Goal: Transaction & Acquisition: Obtain resource

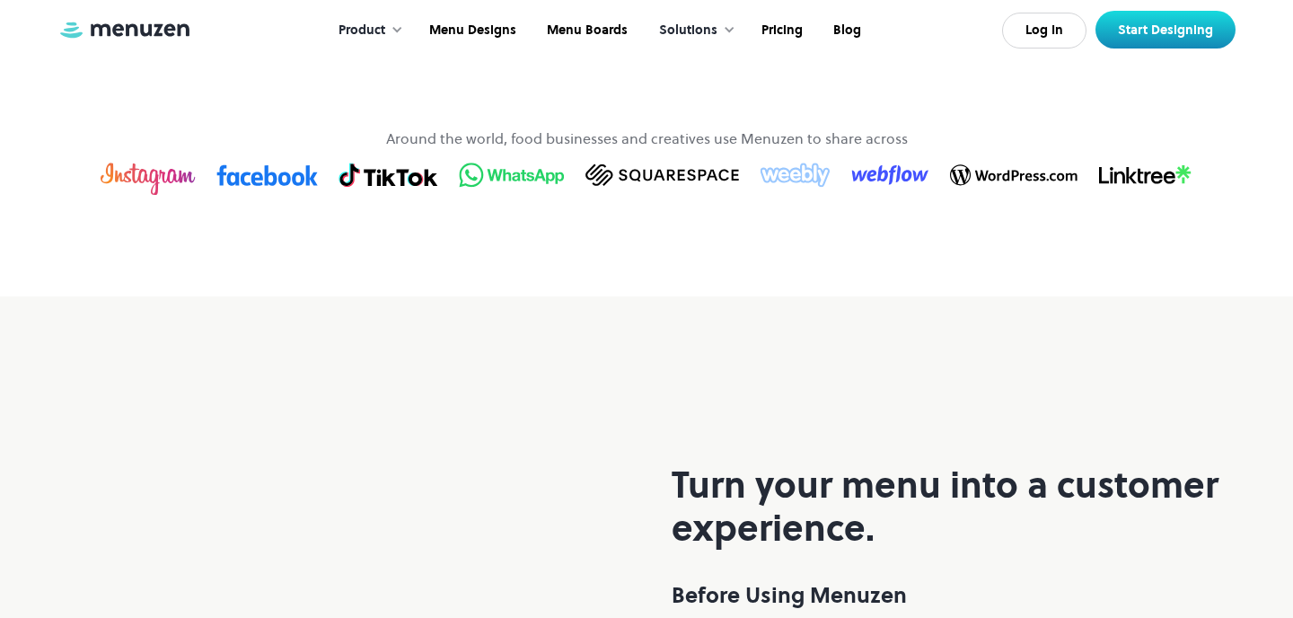
scroll to position [1172, 0]
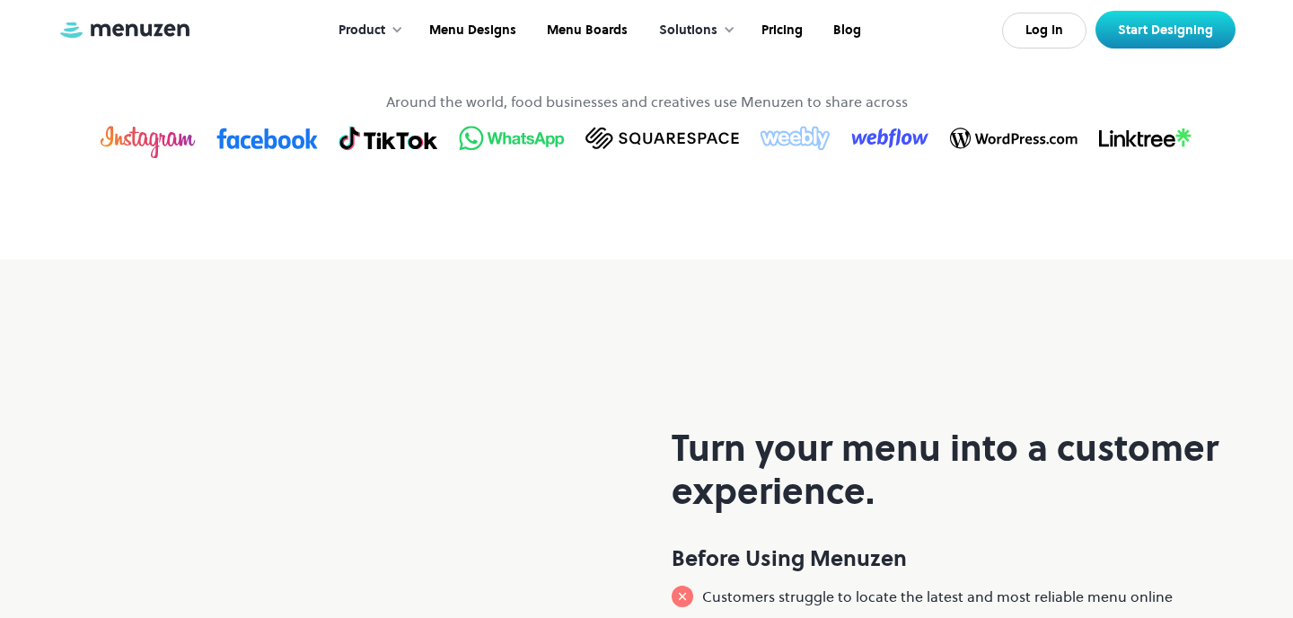
click at [499, 152] on img at bounding box center [512, 138] width 106 height 28
click at [776, 18] on link "Pricing" at bounding box center [780, 31] width 72 height 56
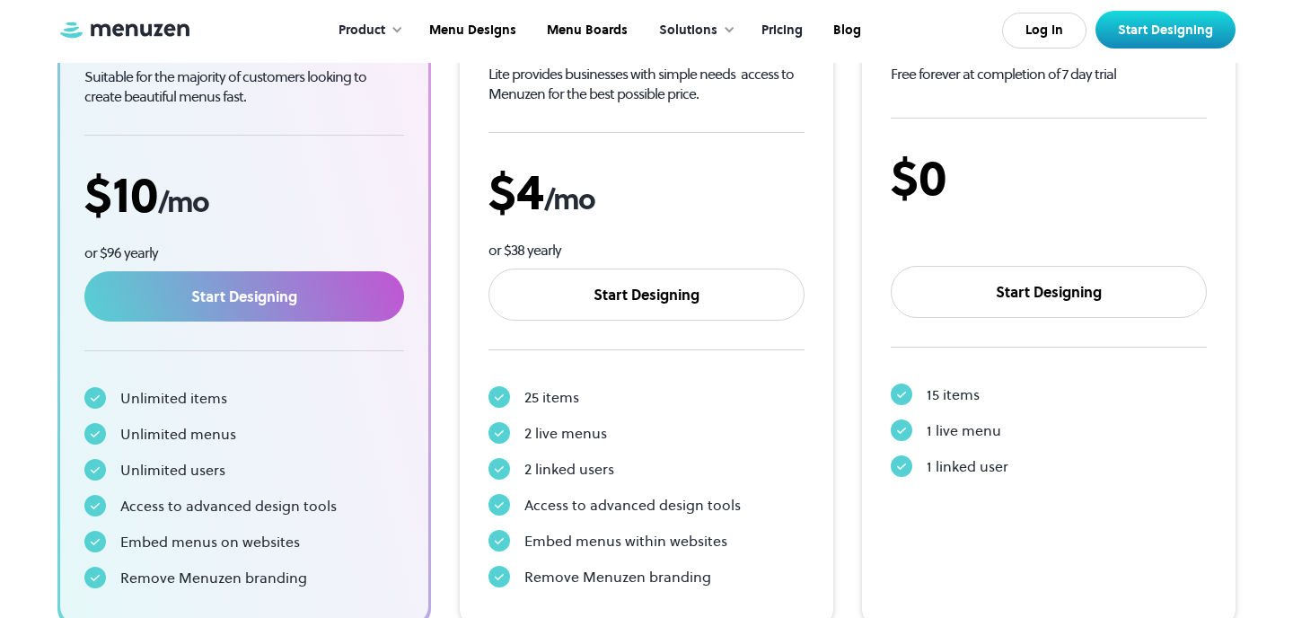
scroll to position [413, 0]
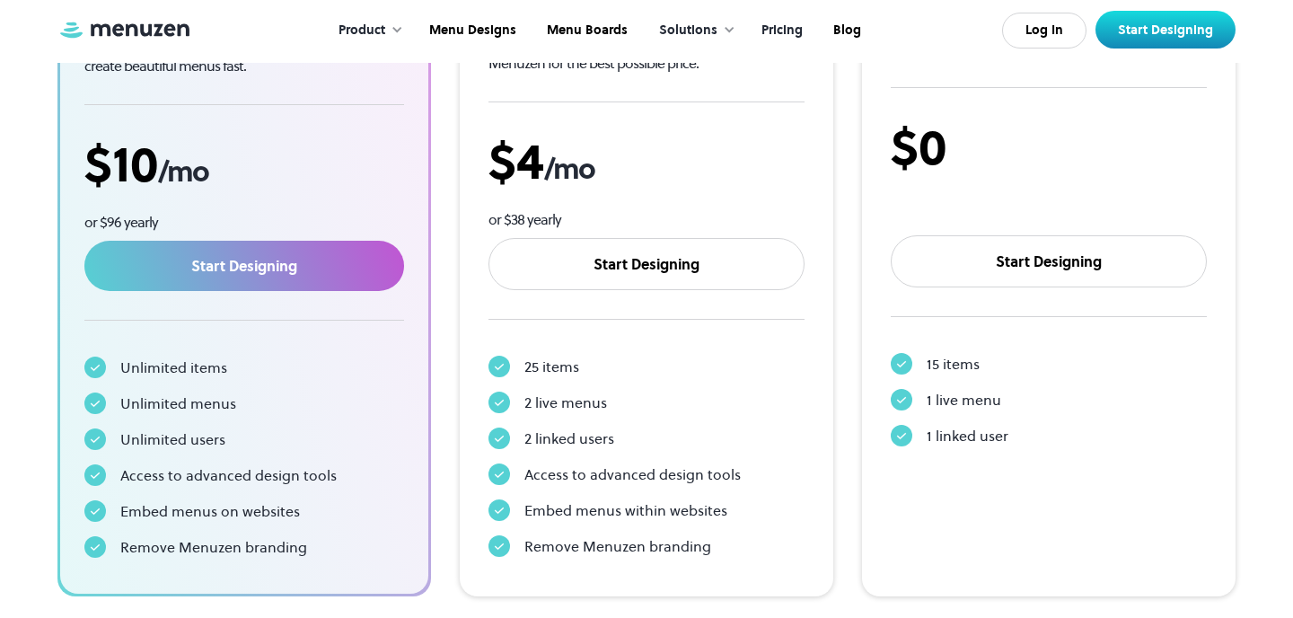
click at [546, 405] on div "2 live menus" at bounding box center [565, 403] width 83 height 22
click at [563, 179] on span "/mo" at bounding box center [569, 169] width 50 height 40
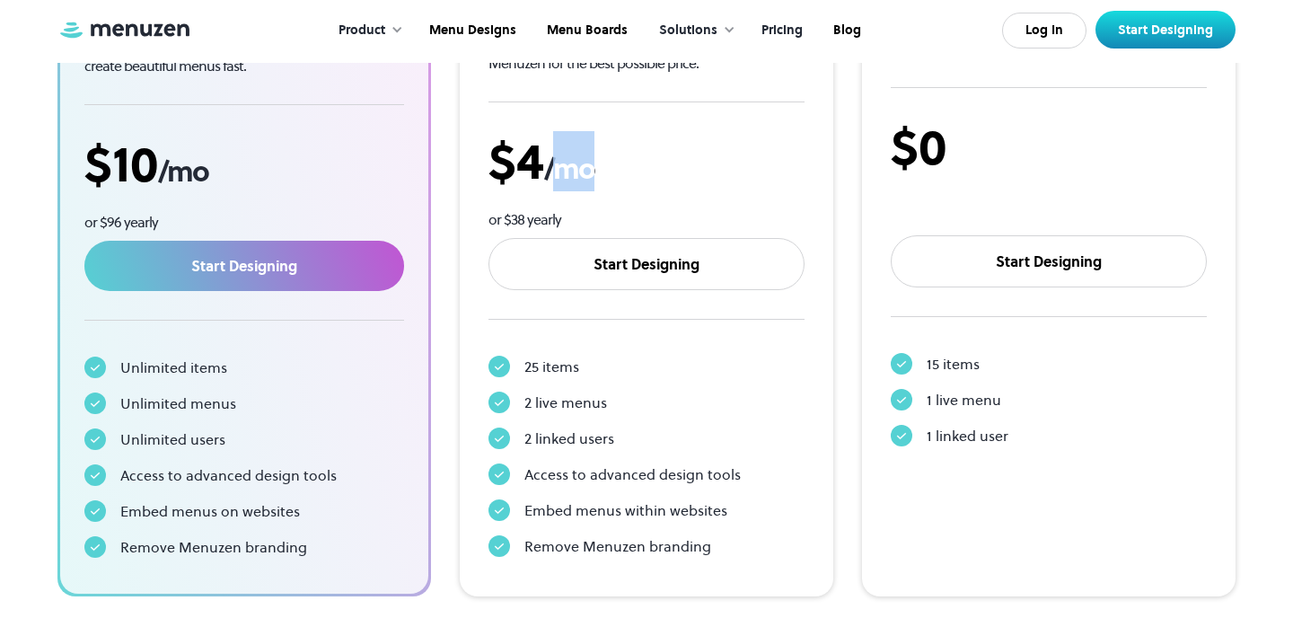
click at [563, 179] on span "/mo" at bounding box center [569, 169] width 50 height 40
click at [539, 225] on div "or $38 yearly" at bounding box center [647, 220] width 316 height 20
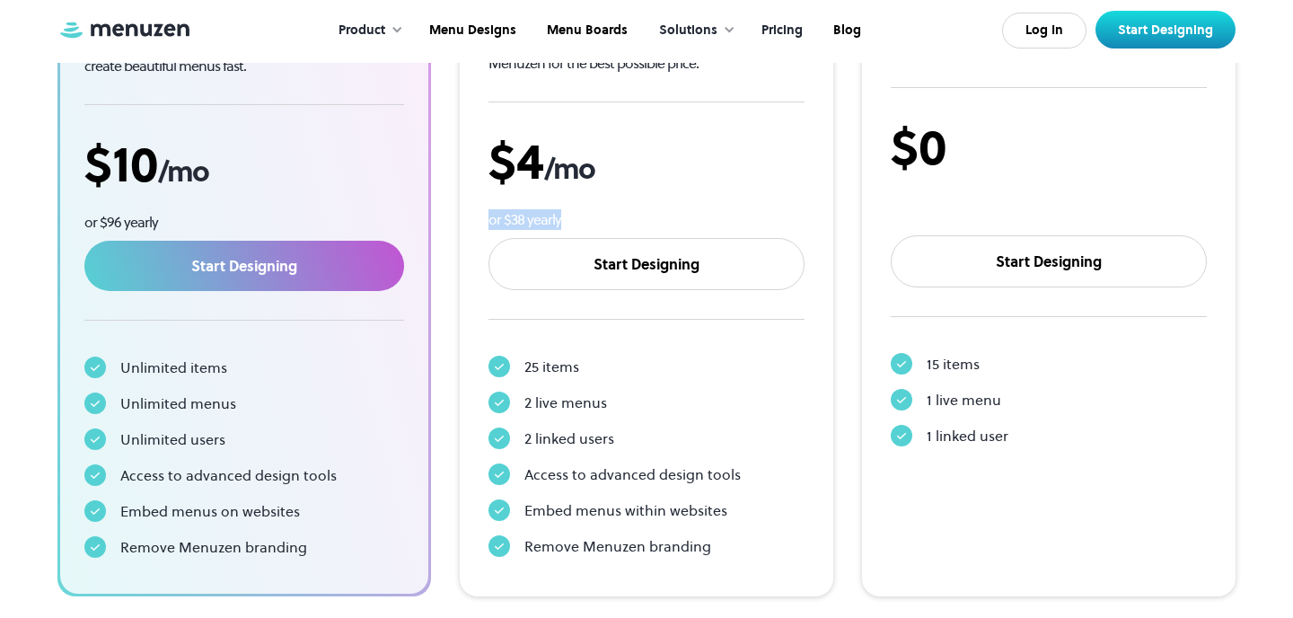
click at [538, 353] on div "25 items 2 live menus 2 linked users Access to advanced design tools Embed menu…" at bounding box center [647, 456] width 316 height 216
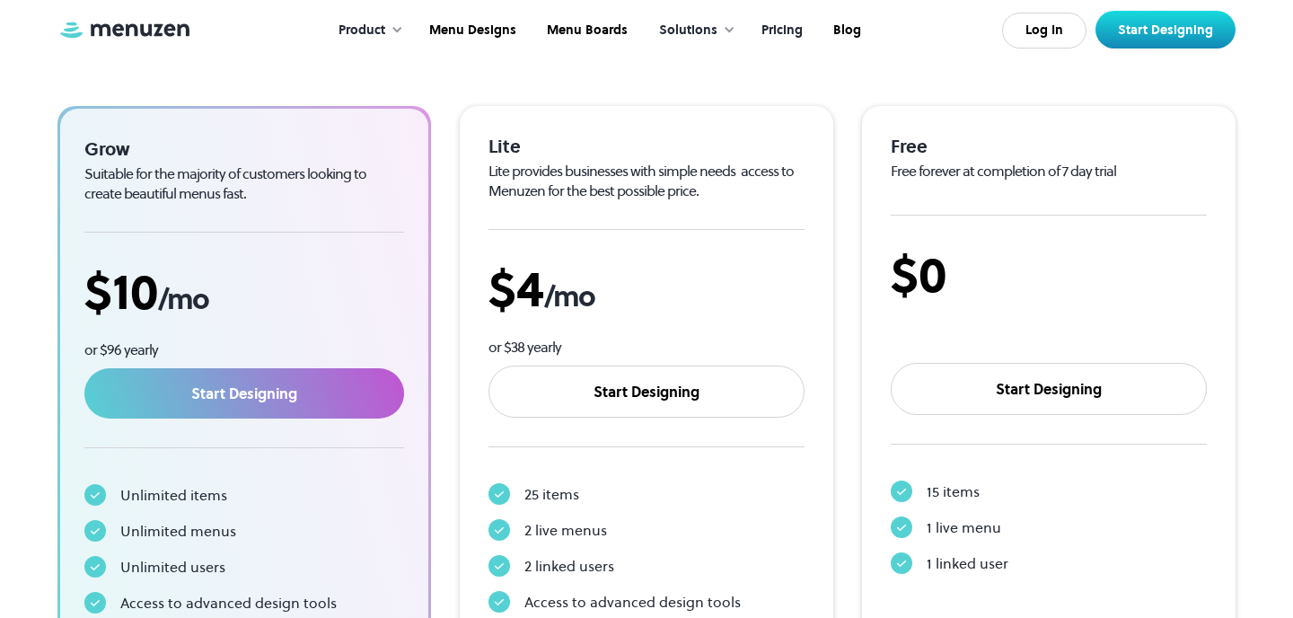
scroll to position [281, 0]
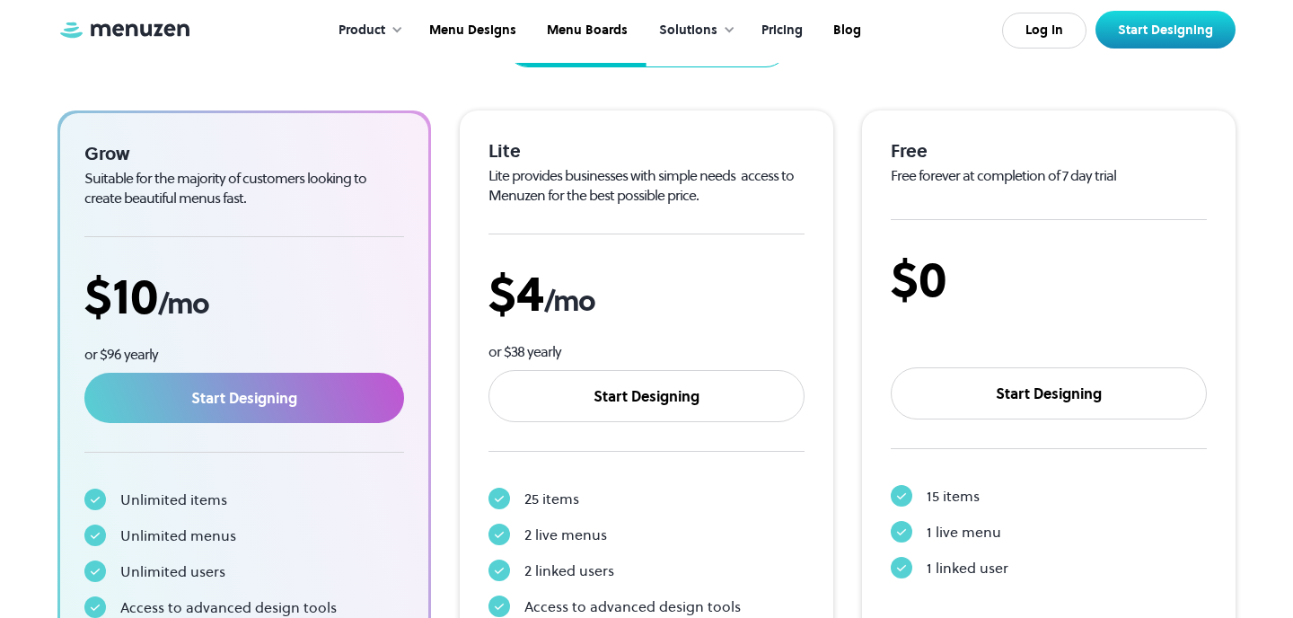
click at [691, 26] on div "Solutions" at bounding box center [688, 31] width 58 height 20
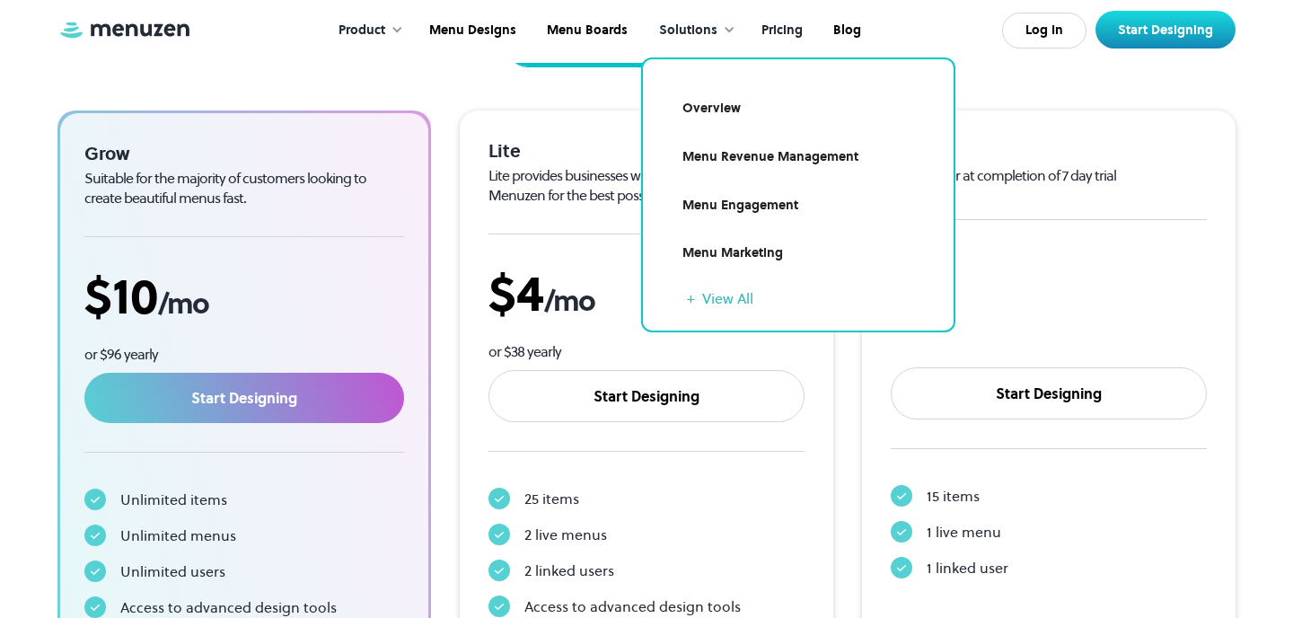
click at [711, 248] on link "Menu Marketing" at bounding box center [799, 253] width 268 height 41
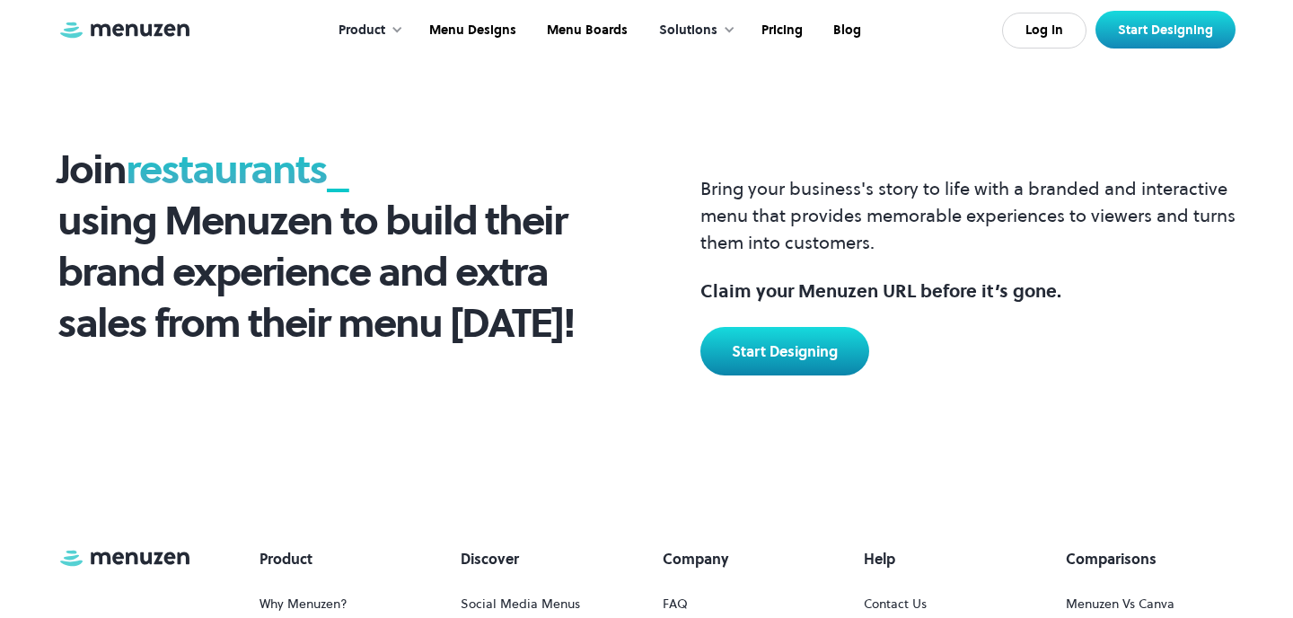
scroll to position [1313, 0]
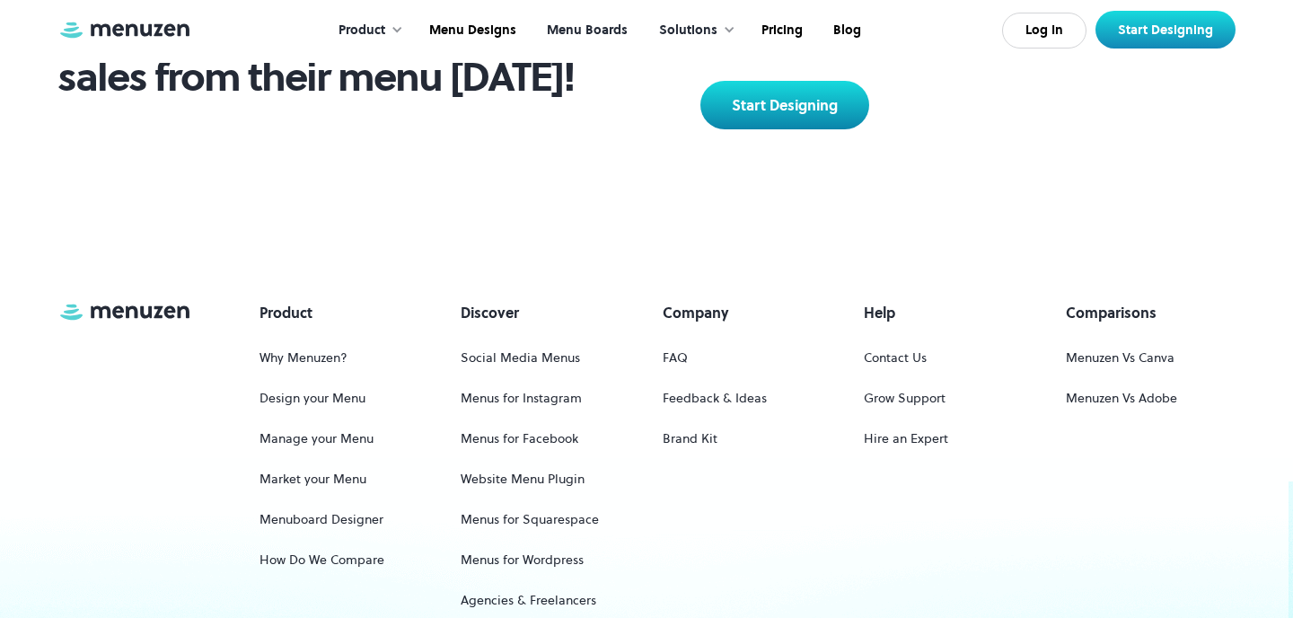
click at [587, 31] on link "Menu Boards" at bounding box center [585, 31] width 111 height 56
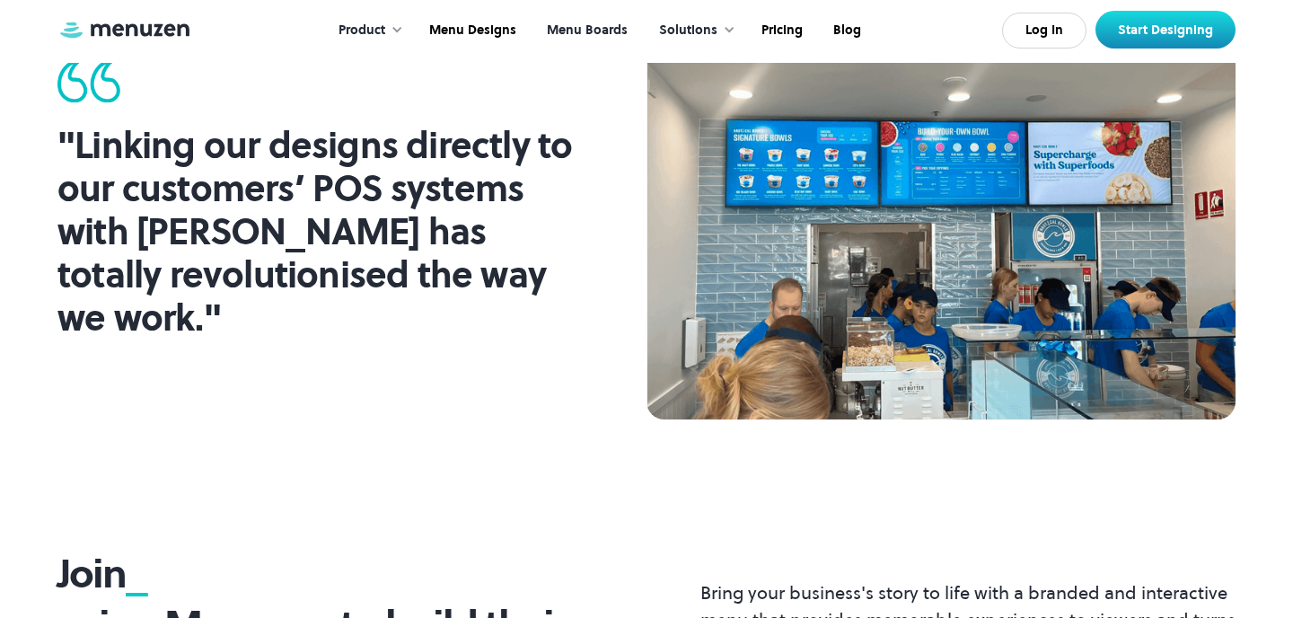
scroll to position [1779, 0]
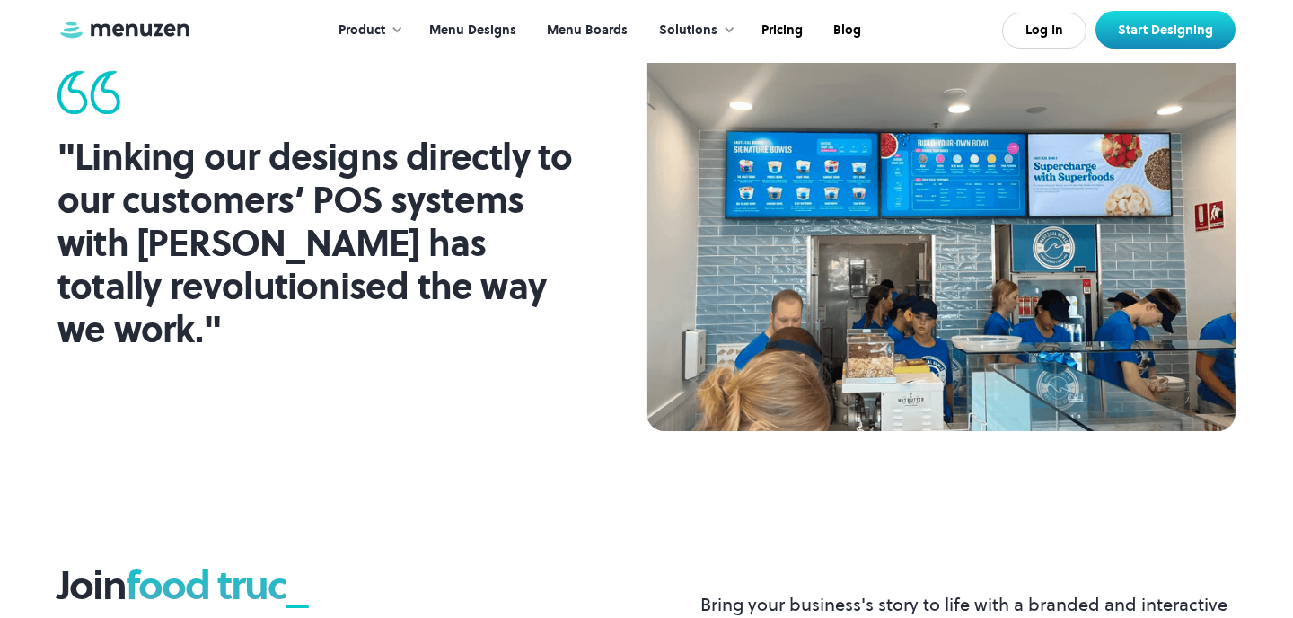
click at [492, 39] on link "Menu Designs" at bounding box center [471, 31] width 118 height 56
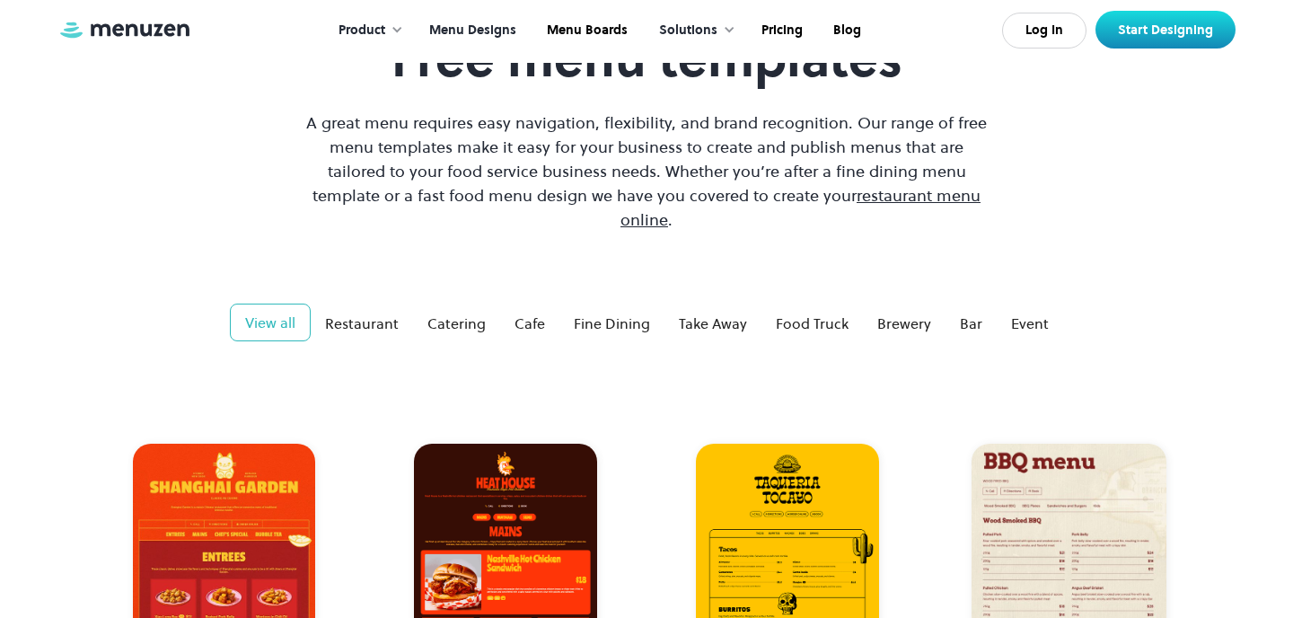
scroll to position [128, 0]
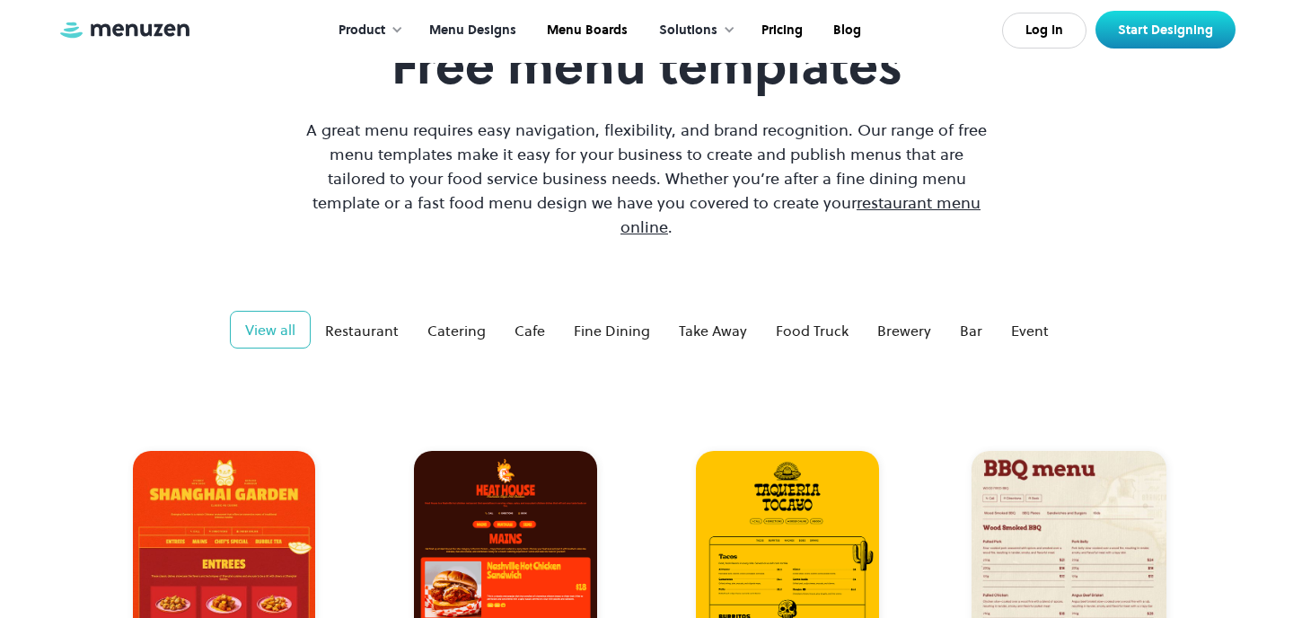
click at [383, 12] on div "Product" at bounding box center [367, 31] width 92 height 56
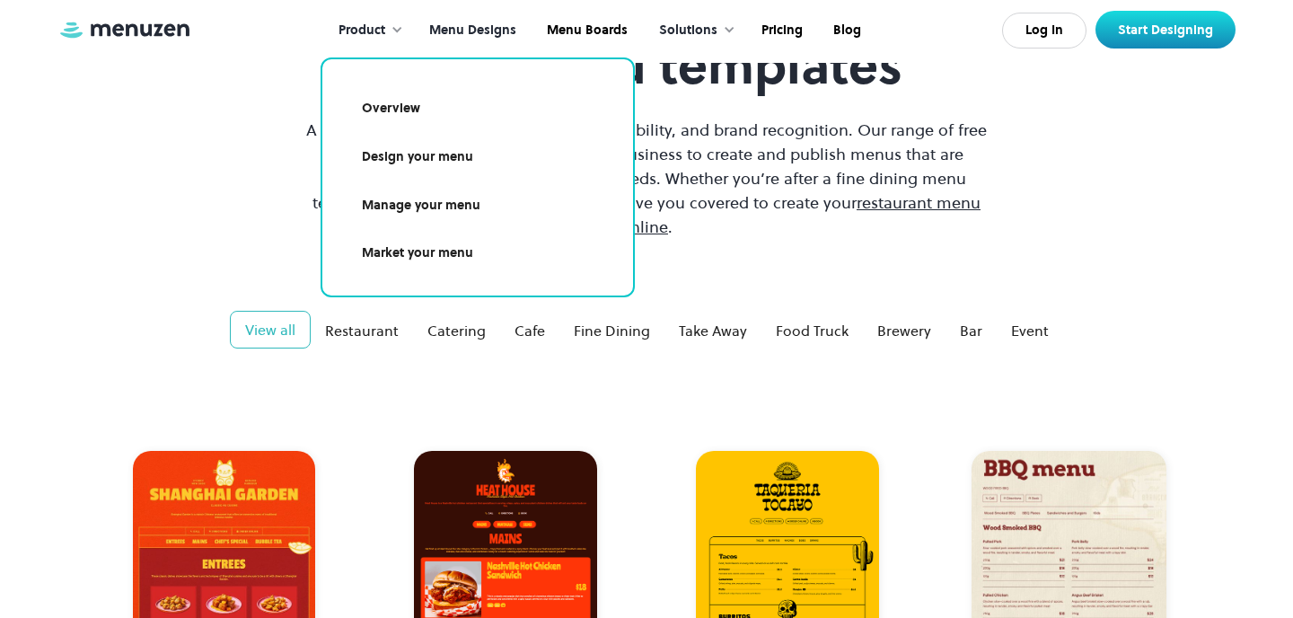
click at [1116, 66] on div "Free menu templates A great menu requires easy navigation, flexibility, and bra…" at bounding box center [646, 137] width 1178 height 203
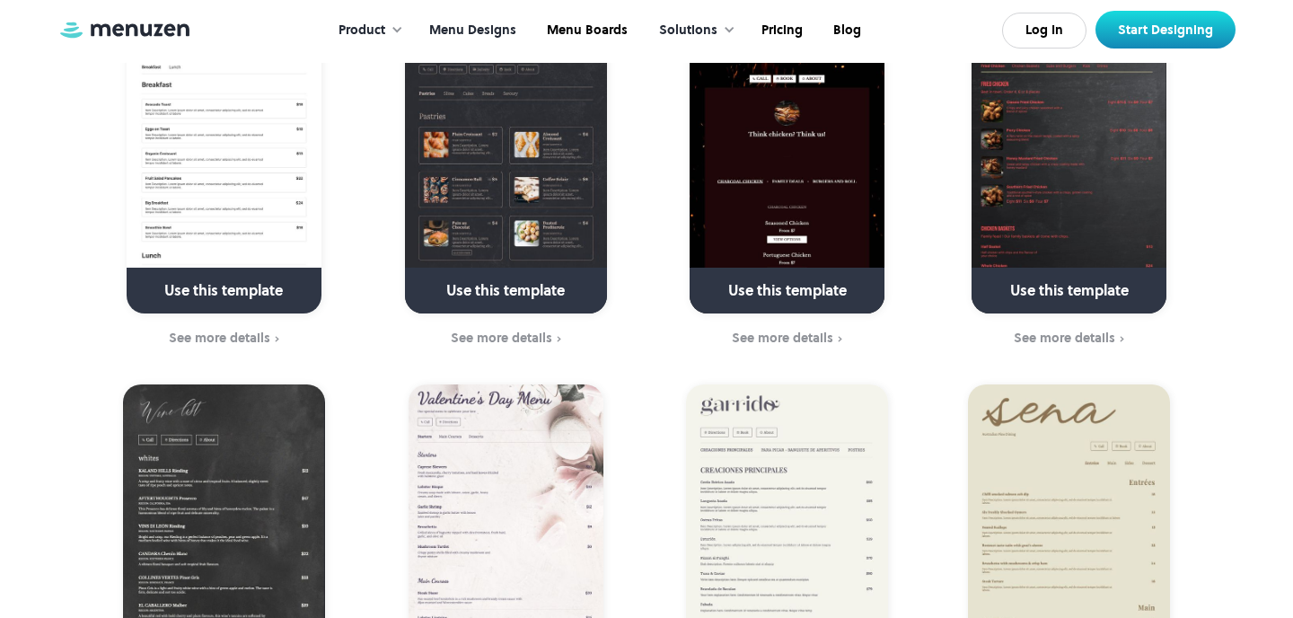
scroll to position [1721, 0]
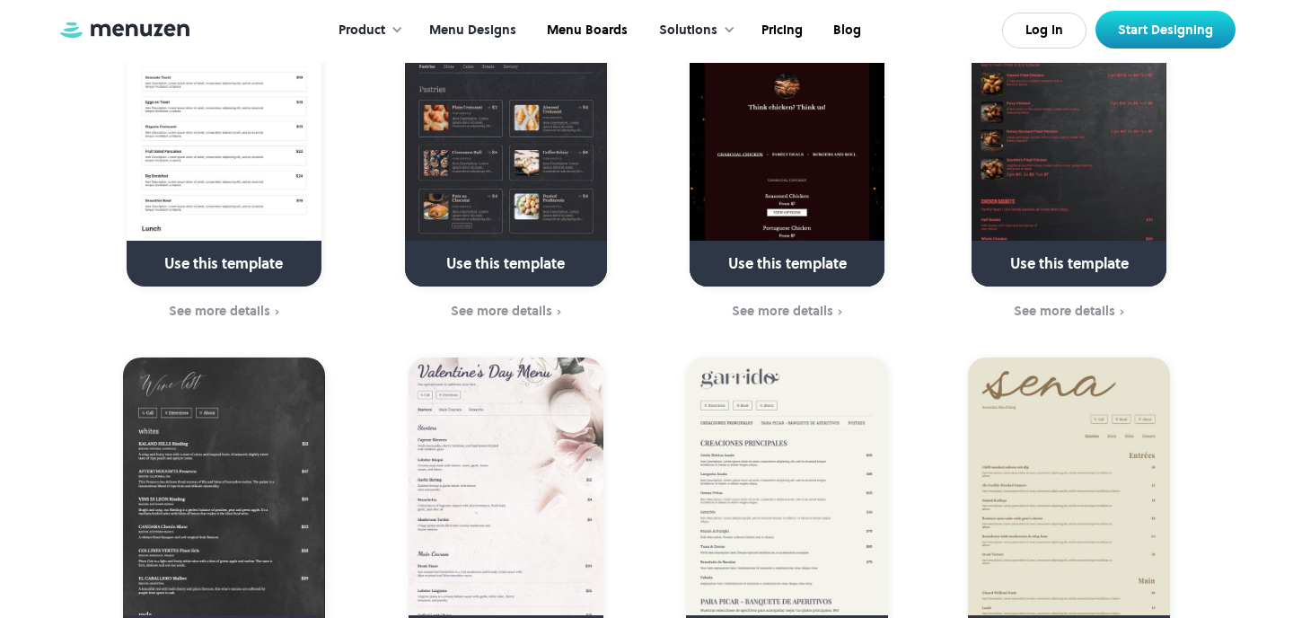
click at [732, 29] on div at bounding box center [729, 29] width 13 height 13
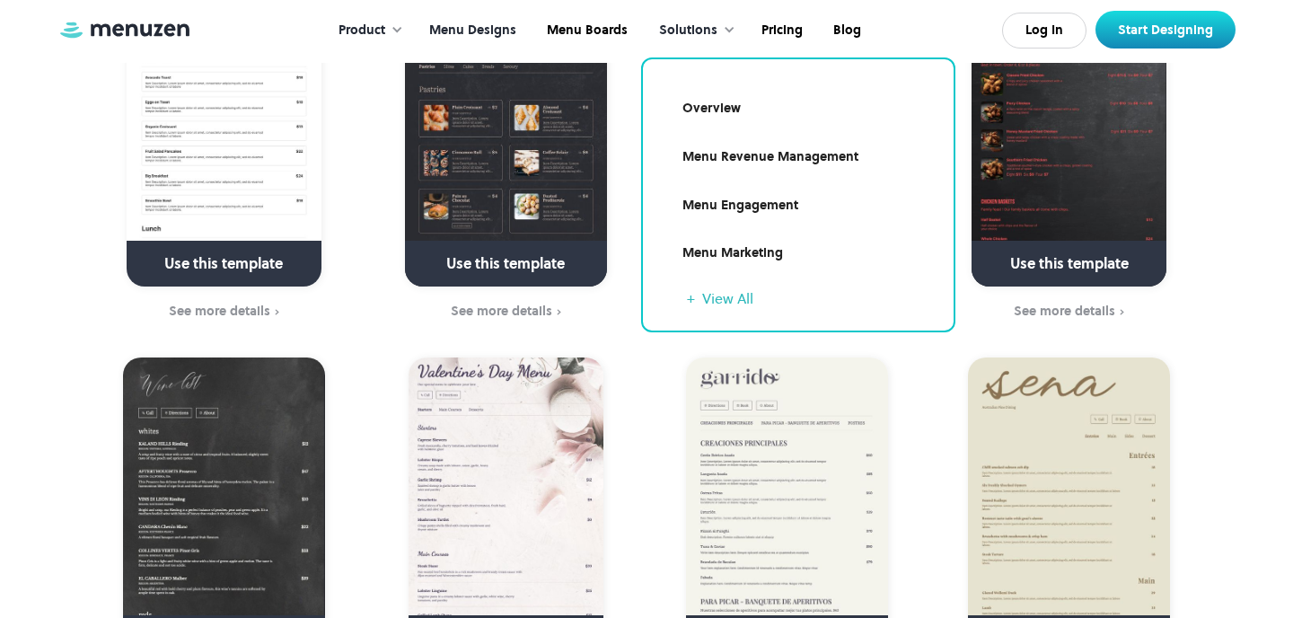
click at [793, 248] on link at bounding box center [788, 271] width 260 height 46
